Goal: Use online tool/utility: Utilize a website feature to perform a specific function

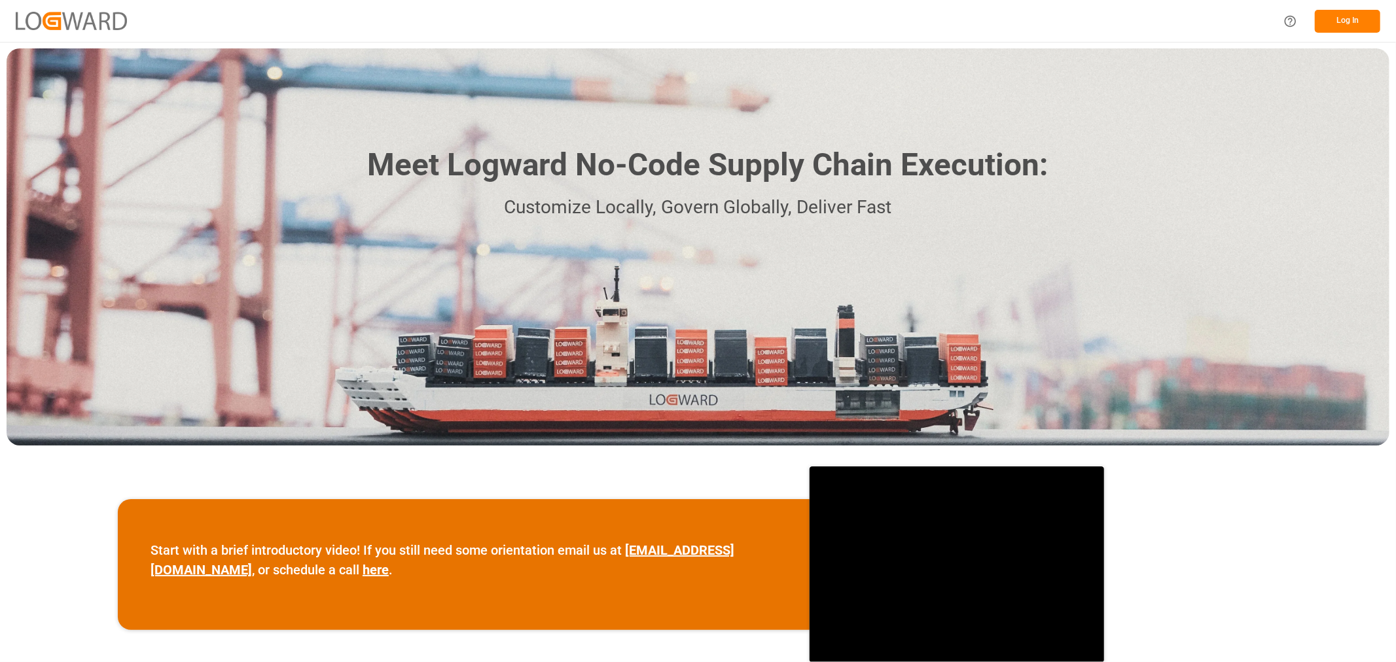
click at [1349, 14] on button "Log In" at bounding box center [1346, 21] width 65 height 23
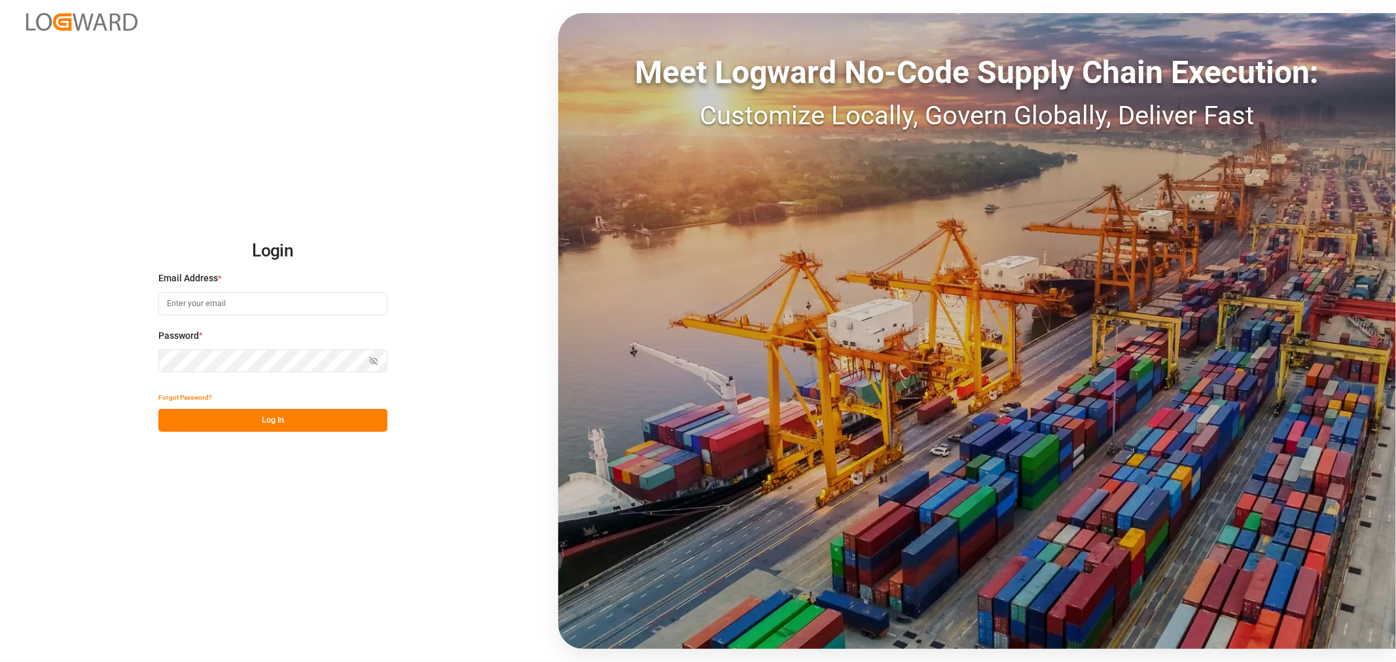
click at [217, 304] on input at bounding box center [272, 303] width 229 height 23
type input "[PERSON_NAME][EMAIL_ADDRESS][DOMAIN_NAME]"
click at [305, 417] on button "Log In" at bounding box center [272, 420] width 229 height 23
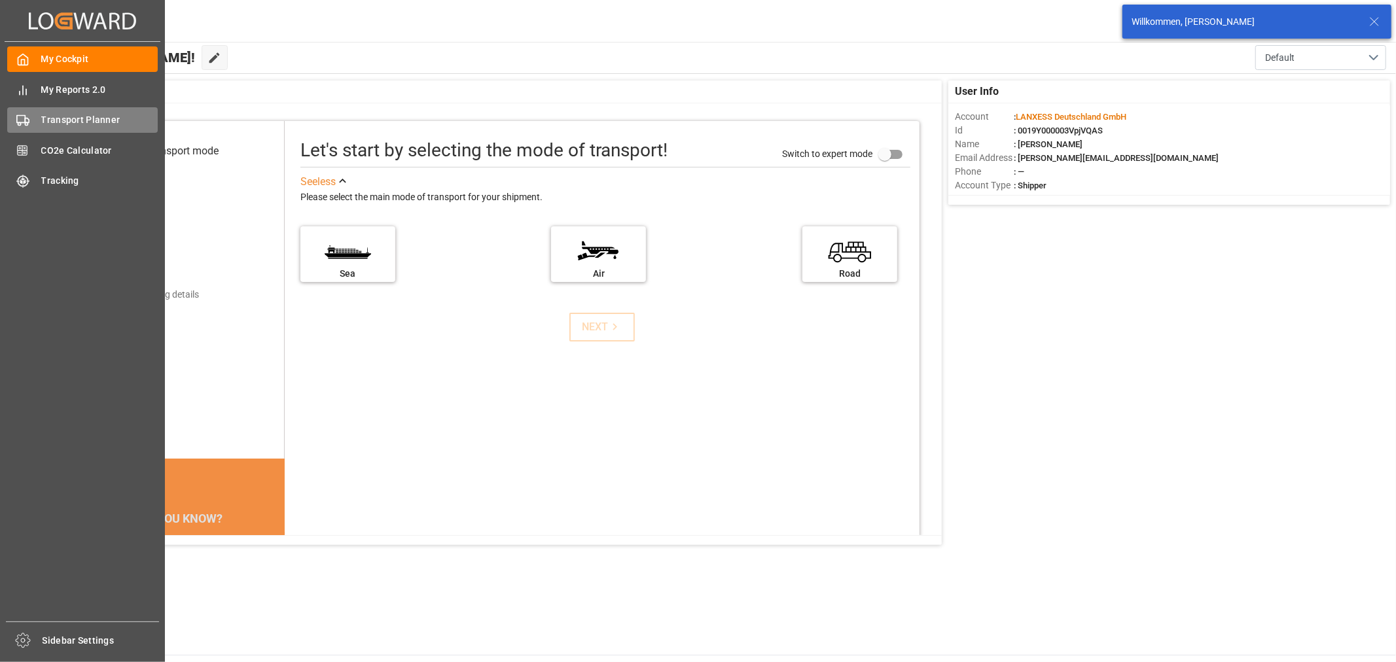
click at [41, 126] on span "Transport Planner" at bounding box center [99, 120] width 117 height 14
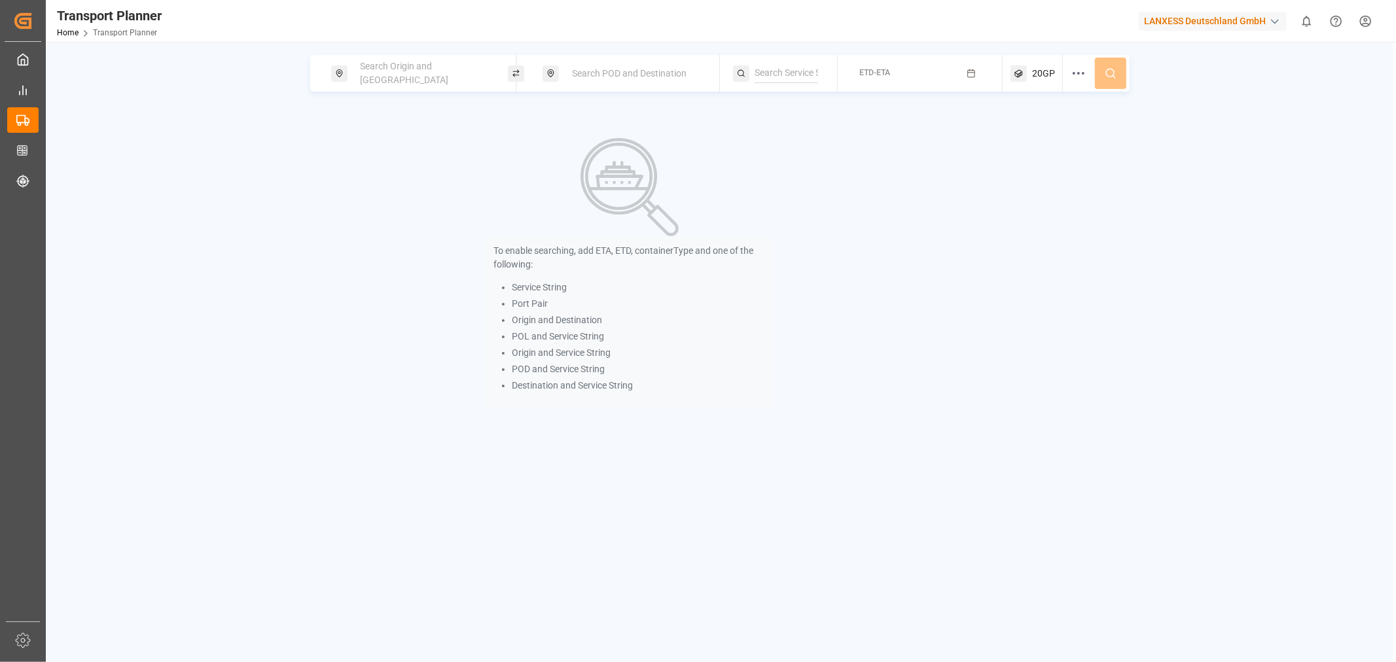
click at [440, 79] on div "Search Origin and [GEOGRAPHIC_DATA]" at bounding box center [423, 73] width 141 height 38
click at [414, 172] on input at bounding box center [412, 177] width 132 height 20
click at [398, 220] on div "[GEOGRAPHIC_DATA]" at bounding box center [406, 227] width 88 height 14
type input "DEHAM"
click at [656, 76] on span "Search POD and Destination" at bounding box center [629, 73] width 115 height 10
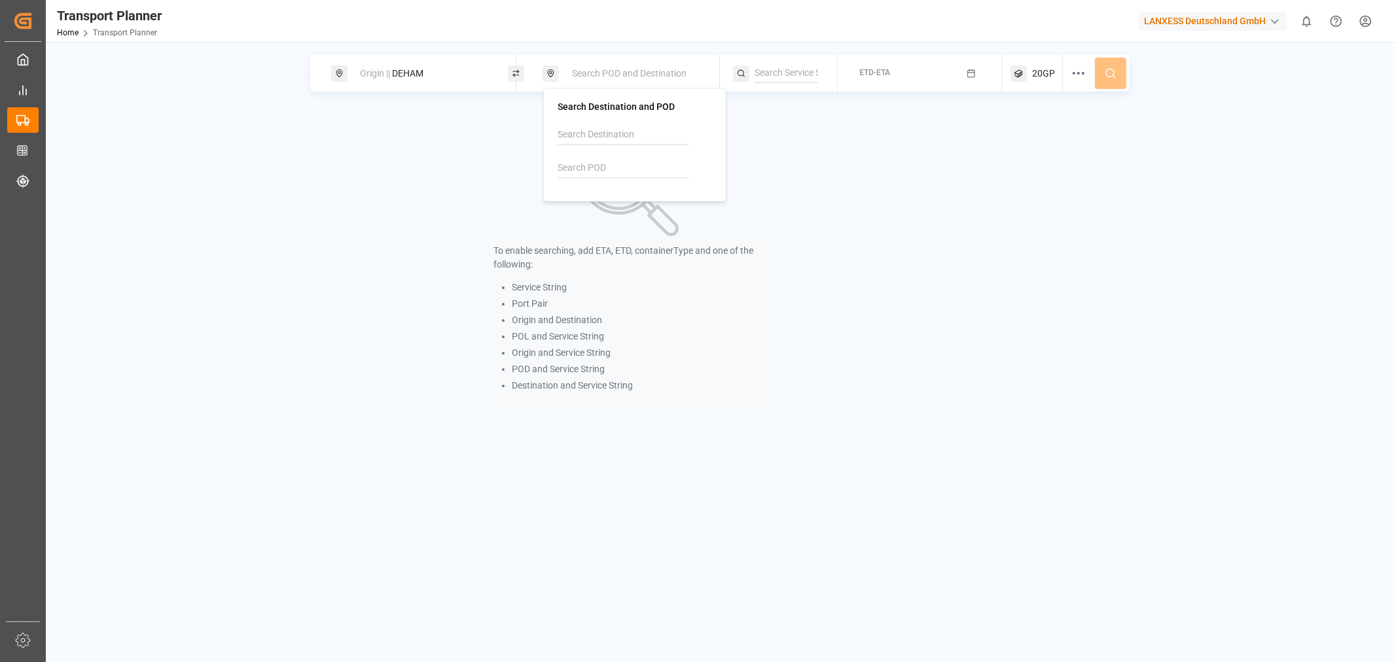
click at [633, 167] on input at bounding box center [623, 168] width 132 height 20
click at [612, 219] on div "Keelung (Chilung)" at bounding box center [610, 218] width 72 height 14
type input "TWKEL"
click at [931, 82] on button "ETD-ETA" at bounding box center [919, 74] width 149 height 26
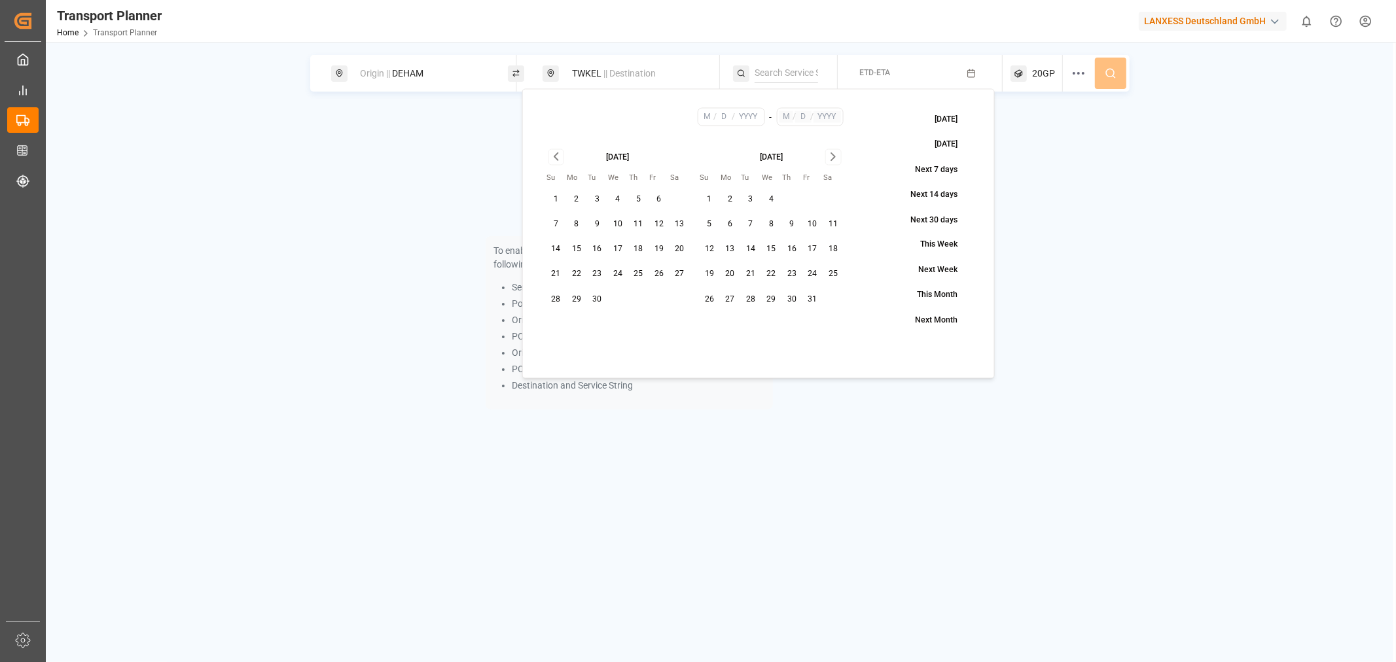
click at [578, 249] on button "15" at bounding box center [576, 249] width 21 height 21
type input "9"
type input "15"
type input "2025"
click at [833, 160] on icon "Go to next month" at bounding box center [833, 157] width 15 height 16
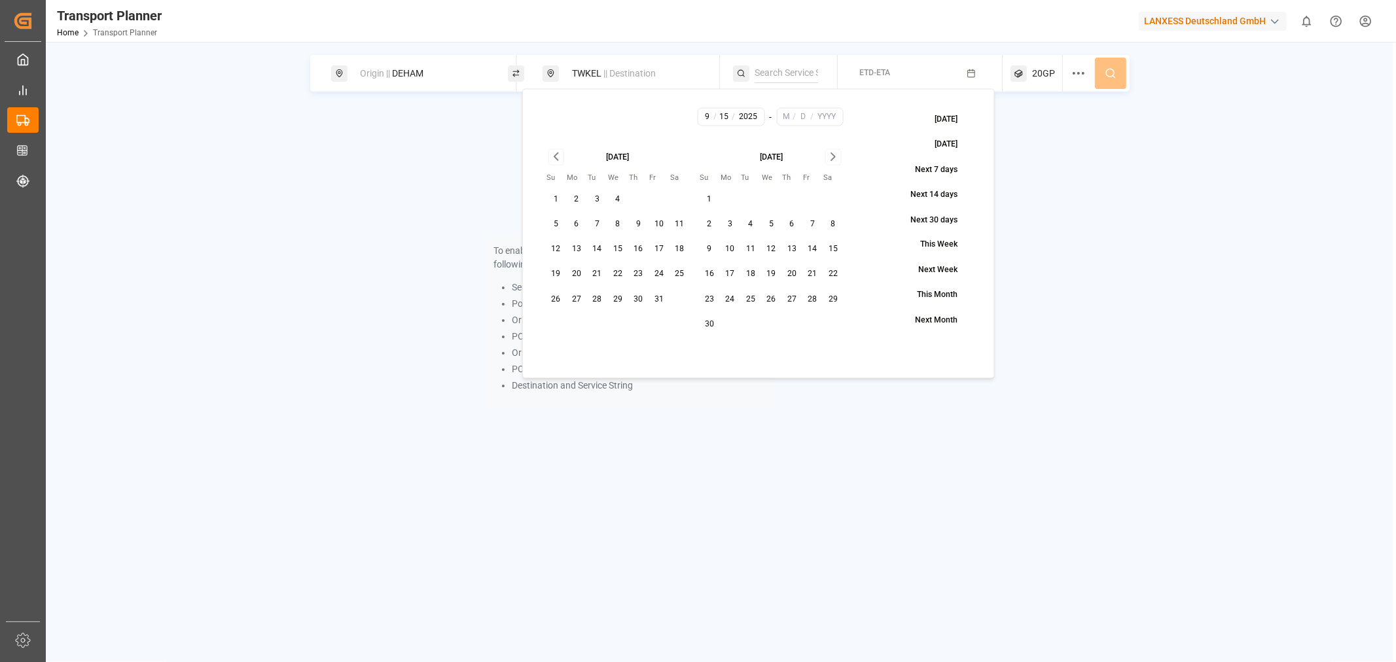
click at [833, 160] on icon "Go to next month" at bounding box center [833, 157] width 15 height 16
click at [789, 242] on button "15" at bounding box center [791, 249] width 21 height 21
type input "1"
type input "15"
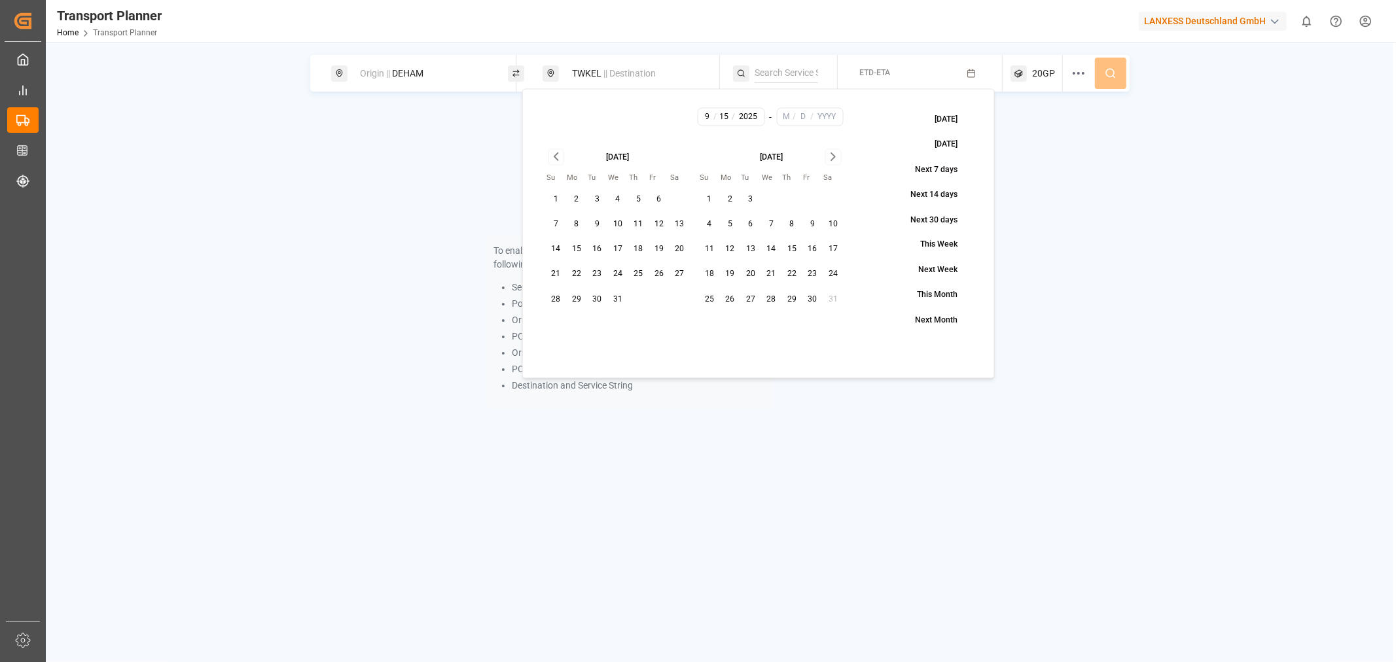
type input "2026"
